Goal: Information Seeking & Learning: Find specific fact

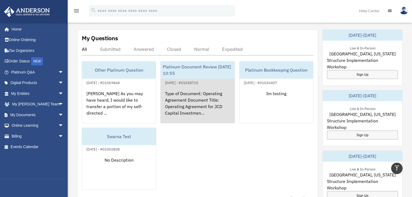
scroll to position [217, 0]
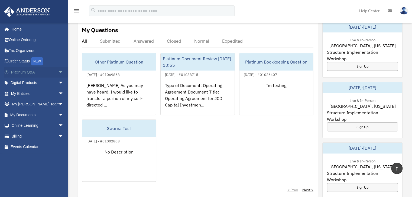
click at [25, 73] on link "Platinum Q&A arrow_drop_down" at bounding box center [38, 72] width 68 height 11
click at [58, 71] on span "arrow_drop_down" at bounding box center [63, 72] width 11 height 11
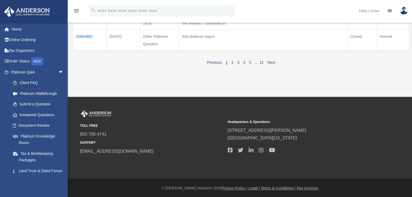
scroll to position [325, 0]
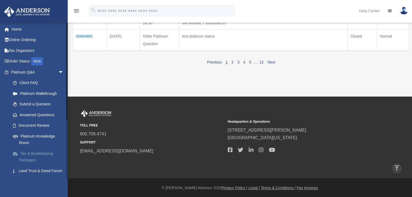
click at [35, 158] on link "Tax & Bookkeeping Packages" at bounding box center [40, 156] width 64 height 17
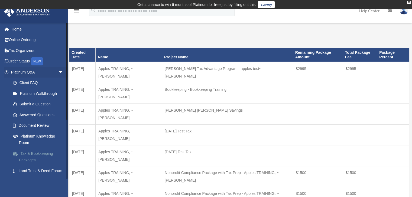
click at [35, 154] on link "Tax & Bookkeeping Packages" at bounding box center [40, 156] width 64 height 17
click at [14, 28] on link "Home" at bounding box center [38, 29] width 68 height 11
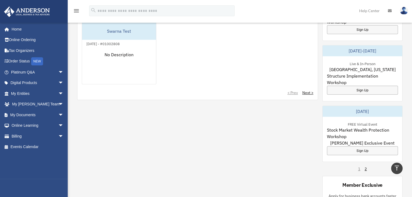
scroll to position [325, 0]
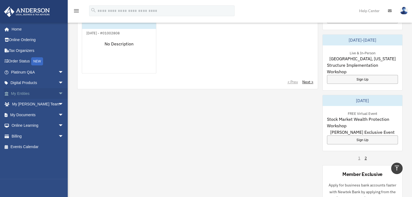
click at [58, 92] on span "arrow_drop_down" at bounding box center [63, 93] width 11 height 11
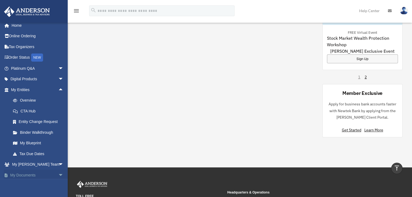
scroll to position [0, 0]
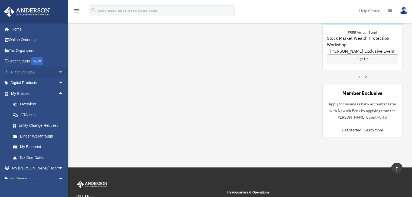
click at [30, 71] on link "Platinum Q&A arrow_drop_down" at bounding box center [38, 72] width 68 height 11
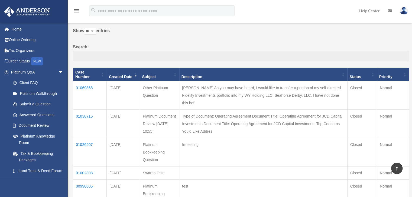
scroll to position [0, 0]
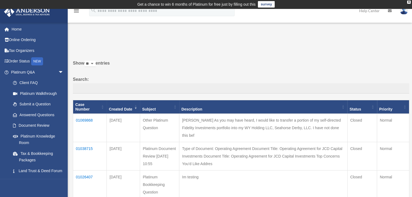
click at [84, 120] on td "01069868" at bounding box center [90, 128] width 34 height 28
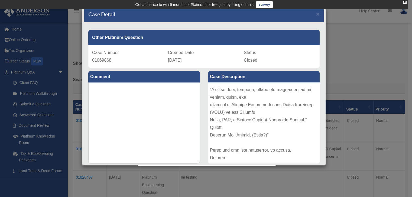
scroll to position [0, 0]
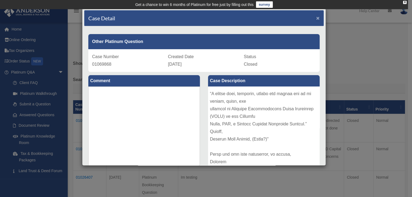
click at [316, 20] on span "×" at bounding box center [318, 18] width 4 height 6
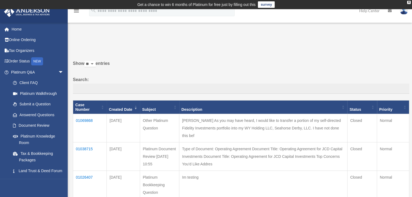
click at [366, 12] on link "Help Center" at bounding box center [369, 10] width 29 height 21
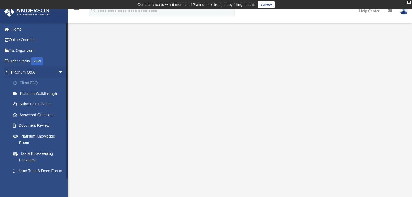
click at [32, 84] on link "Client FAQ" at bounding box center [40, 83] width 64 height 11
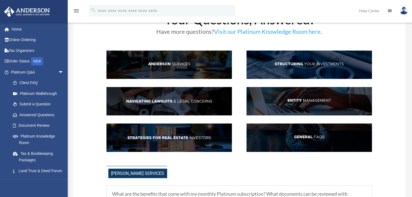
scroll to position [36, 0]
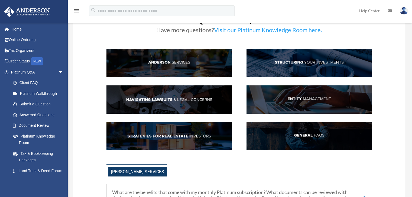
click at [299, 136] on img at bounding box center [308, 136] width 125 height 28
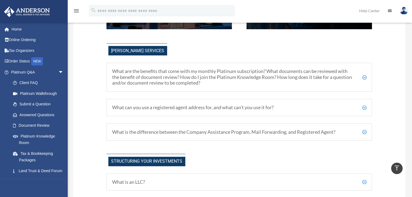
scroll to position [153, 0]
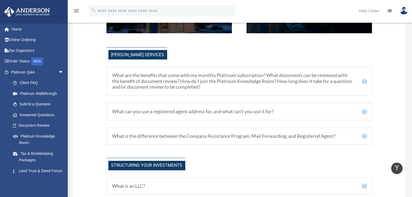
click at [232, 85] on h5 "What are the benefits that come with my monthly Platinum subscription? What doc…" at bounding box center [239, 82] width 254 height 18
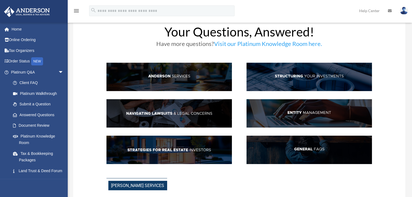
scroll to position [18, 0]
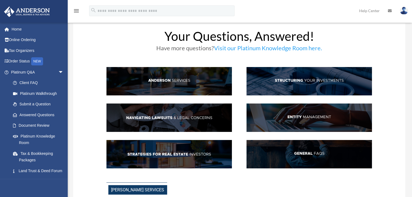
click at [177, 88] on img at bounding box center [168, 81] width 125 height 28
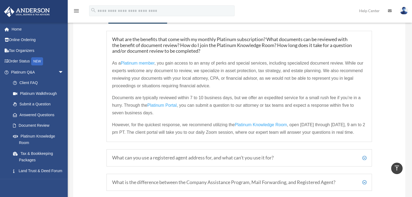
scroll to position [168, 0]
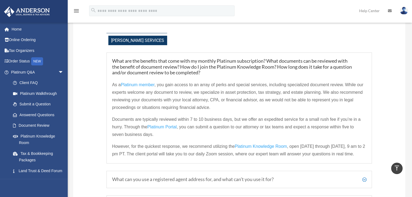
click at [143, 83] on span "Platinum member" at bounding box center [138, 85] width 34 height 5
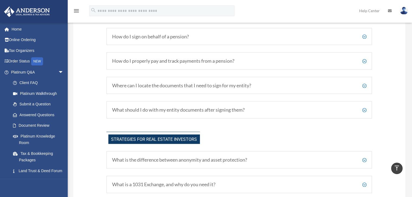
scroll to position [1034, 0]
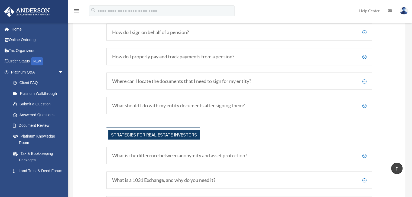
click at [192, 109] on h5 "What should I do with my entity documents after signing them?" at bounding box center [239, 106] width 254 height 6
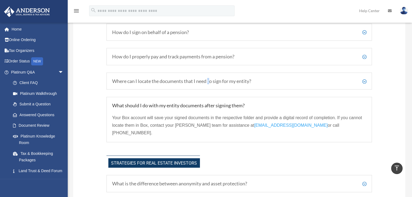
click at [209, 84] on h5 "Where can I locate the documents that I need to sign for my entity?" at bounding box center [239, 81] width 254 height 6
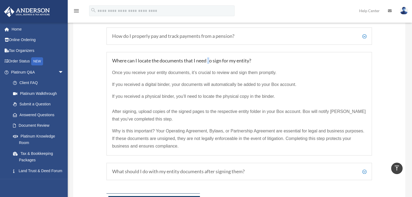
scroll to position [1061, 0]
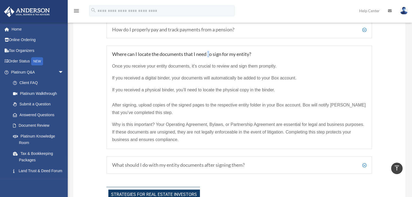
drag, startPoint x: 110, startPoint y: 56, endPoint x: 191, endPoint y: 125, distance: 105.8
click at [224, 147] on div "Where can I locate the documents that I need to sign for my entity? Once you re…" at bounding box center [239, 98] width 266 height 104
copy div "Where can I locate the documents that I need to sign for my entity? Once you re…"
